Goal: Find specific page/section: Locate a particular part of the current website

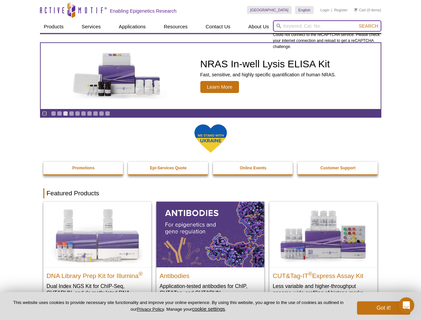
click at [327, 26] on input "search" at bounding box center [327, 25] width 108 height 11
click at [368, 26] on span "Search" at bounding box center [367, 25] width 19 height 5
click at [44, 113] on icon "Pause" at bounding box center [44, 113] width 4 height 4
click at [53, 113] on link "Go to slide 1" at bounding box center [53, 113] width 5 height 5
click at [59, 113] on link "Go to slide 2" at bounding box center [59, 113] width 5 height 5
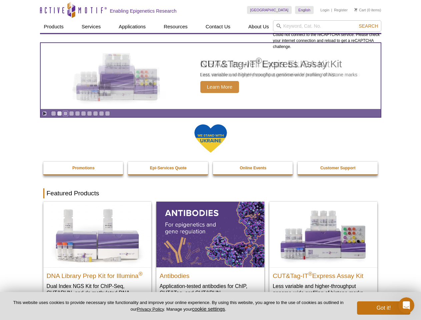
click at [65, 113] on link "Go to slide 3" at bounding box center [65, 113] width 5 height 5
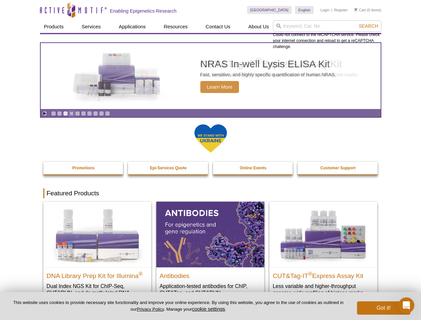
click at [71, 113] on link "Go to slide 4" at bounding box center [71, 113] width 5 height 5
click at [77, 113] on link "Go to slide 5" at bounding box center [77, 113] width 5 height 5
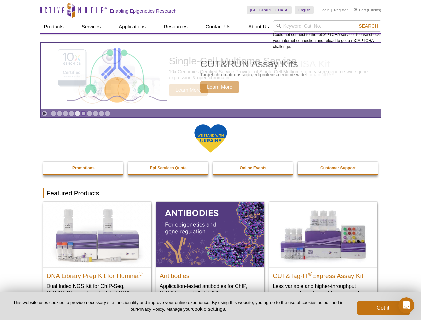
click at [83, 113] on link "Go to slide 6" at bounding box center [83, 113] width 5 height 5
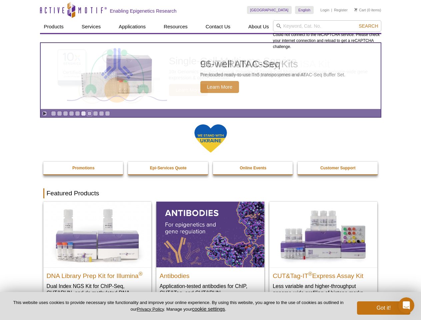
click at [89, 113] on link "Go to slide 7" at bounding box center [89, 113] width 5 height 5
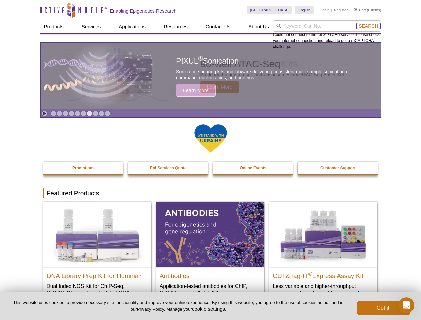
click at [368, 26] on span "Search" at bounding box center [367, 25] width 19 height 5
